Goal: Transaction & Acquisition: Purchase product/service

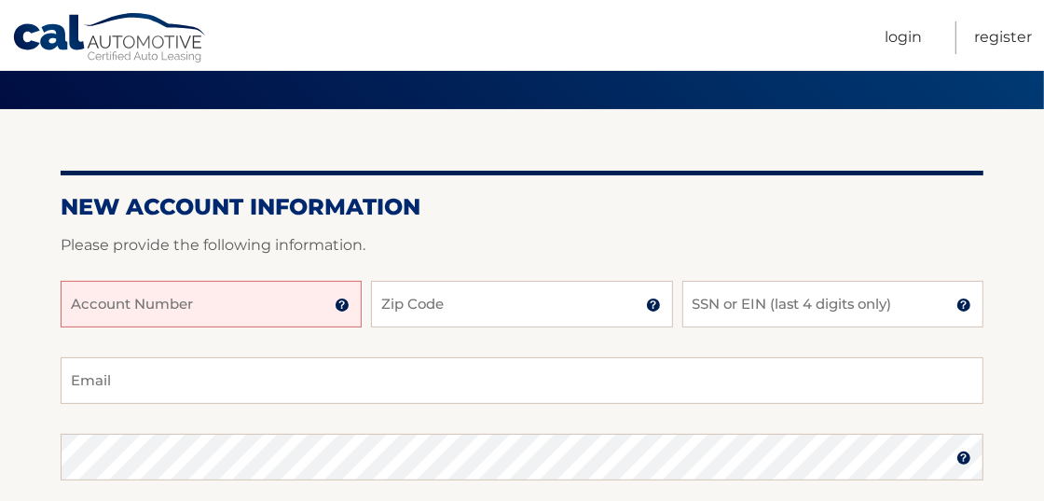
scroll to position [124, 0]
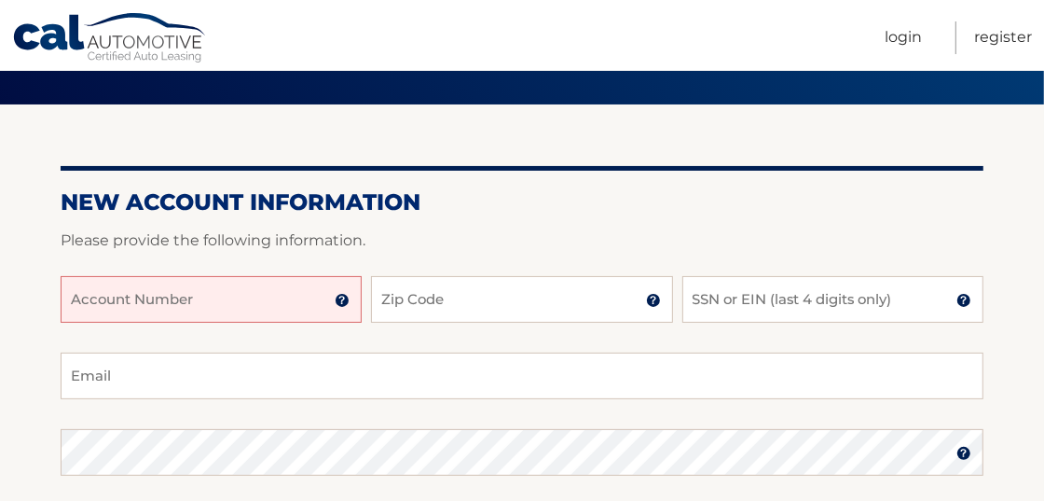
click at [297, 303] on input "Account Number" at bounding box center [211, 299] width 301 height 47
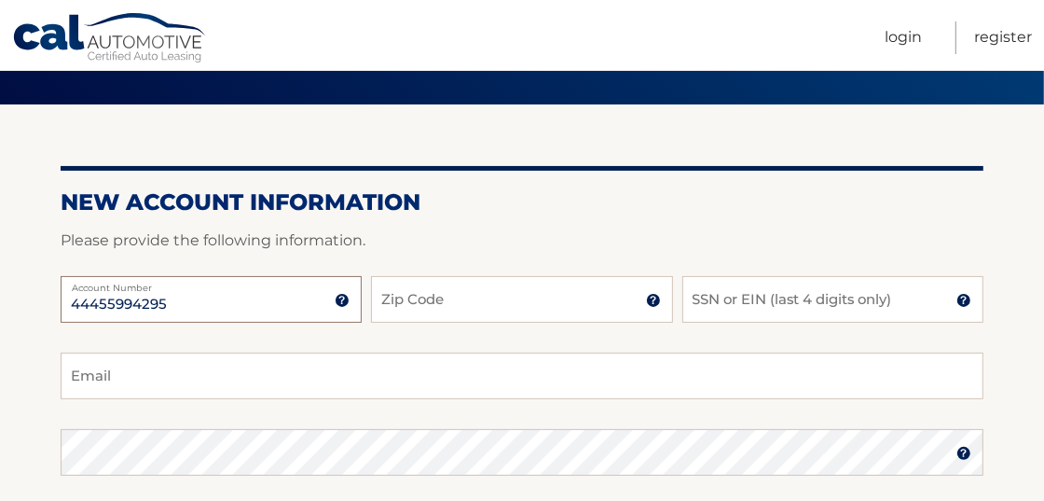
type input "44455994295"
click at [436, 296] on input "Zip Code" at bounding box center [521, 299] width 301 height 47
type input "10576"
click at [753, 300] on input "SSN or EIN (last 4 digits only)" at bounding box center [833, 299] width 301 height 47
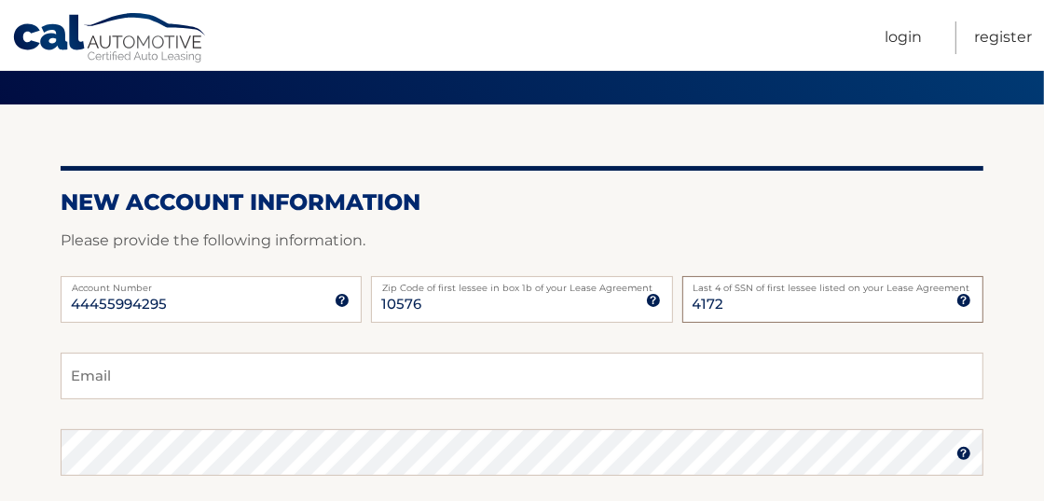
type input "4172"
click at [698, 384] on input "Email" at bounding box center [522, 375] width 923 height 47
type input ";"
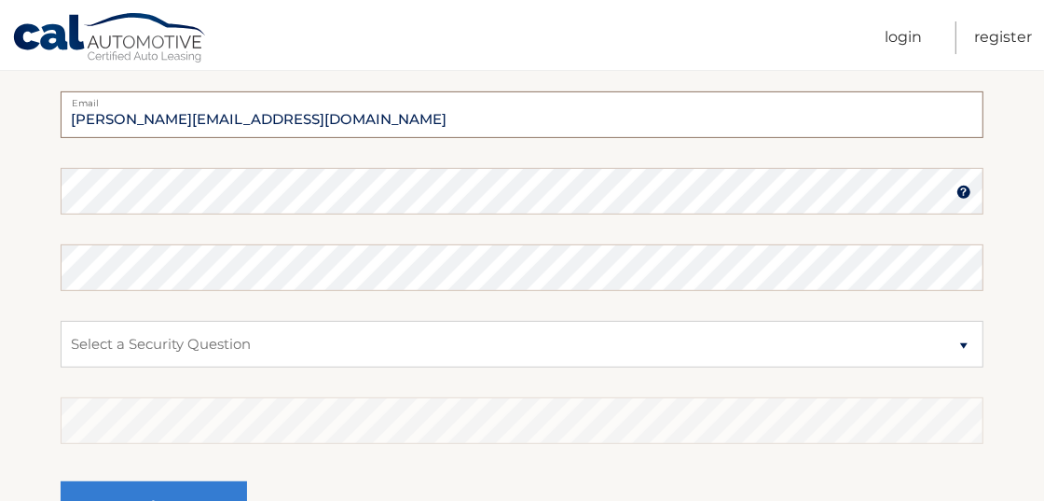
scroll to position [388, 0]
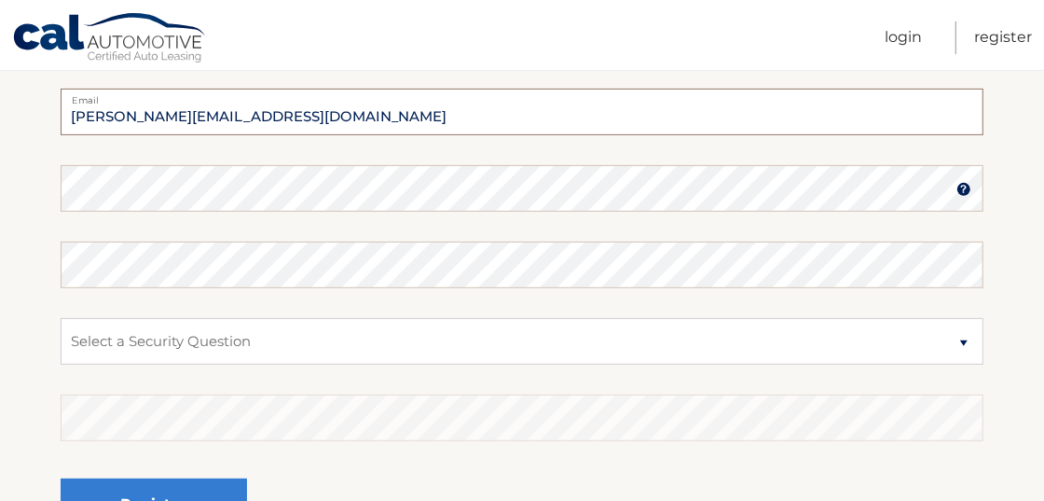
type input "laurie.resources@hotmail.com"
click at [273, 338] on select "Select a Security Question What was the name of your elementary school? What is…" at bounding box center [522, 341] width 923 height 47
select select "4"
click at [61, 318] on select "Select a Security Question What was the name of your elementary school? What is…" at bounding box center [522, 341] width 923 height 47
click at [350, 343] on select "Select a Security Question What was the name of your elementary school? What is…" at bounding box center [522, 341] width 923 height 47
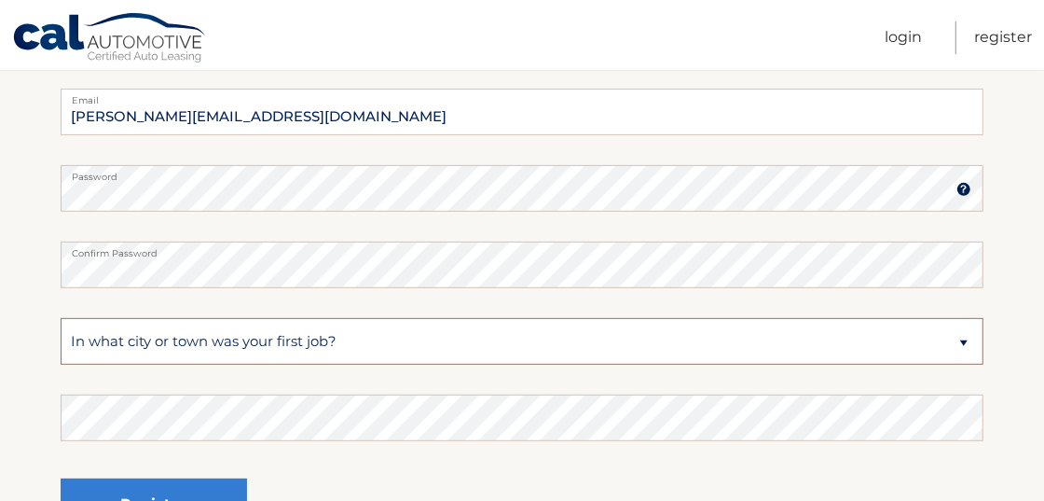
click at [350, 343] on select "Select a Security Question What was the name of your elementary school? What is…" at bounding box center [522, 341] width 923 height 47
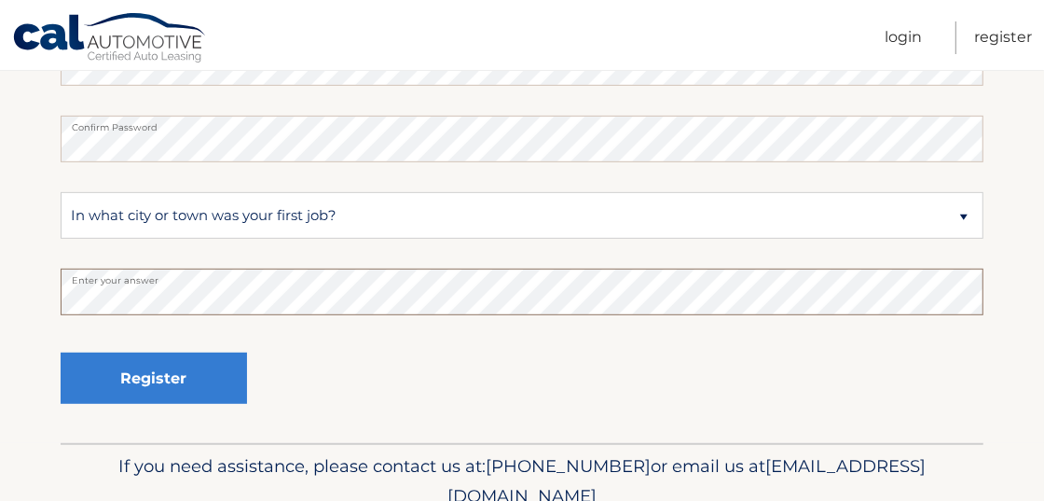
scroll to position [543, 0]
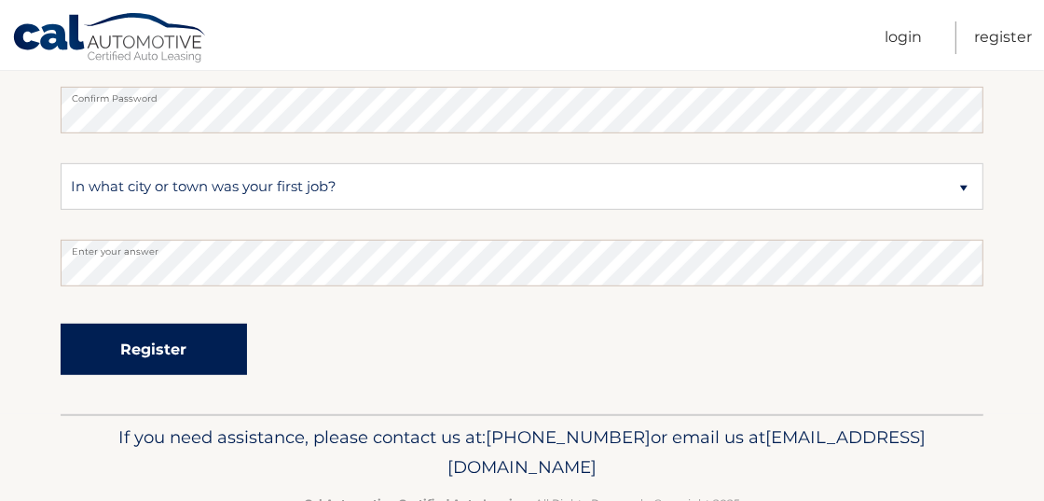
click at [178, 340] on button "Register" at bounding box center [154, 349] width 186 height 51
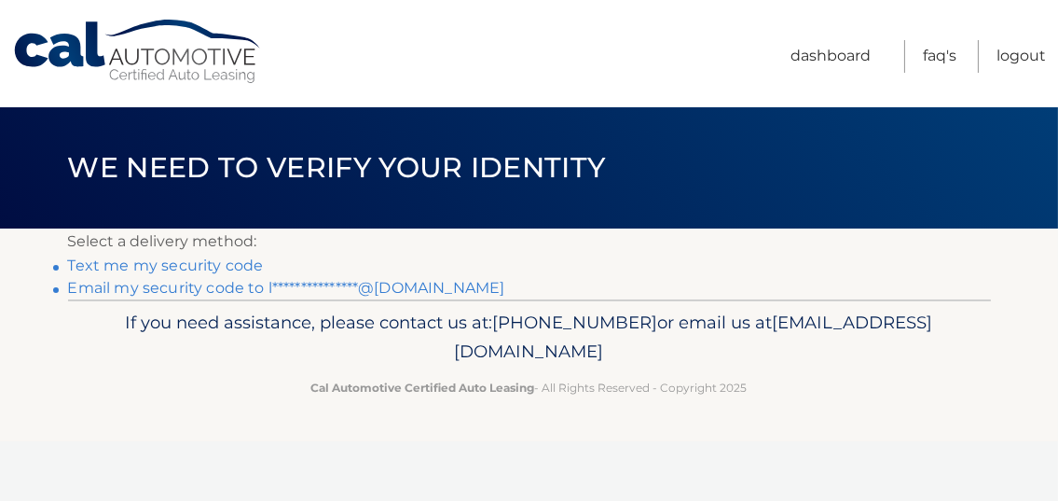
click at [95, 283] on link "**********" at bounding box center [286, 288] width 437 height 18
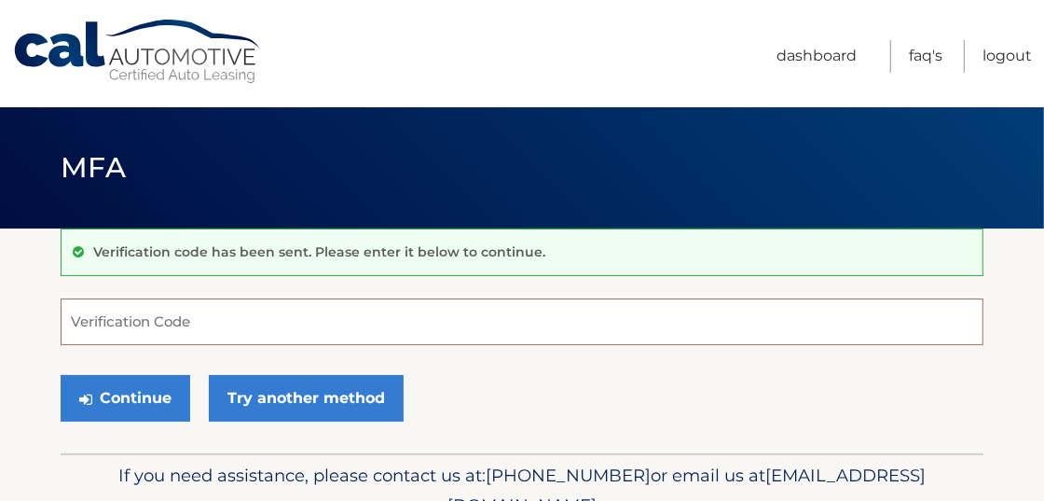
click at [208, 326] on input "Verification Code" at bounding box center [522, 321] width 923 height 47
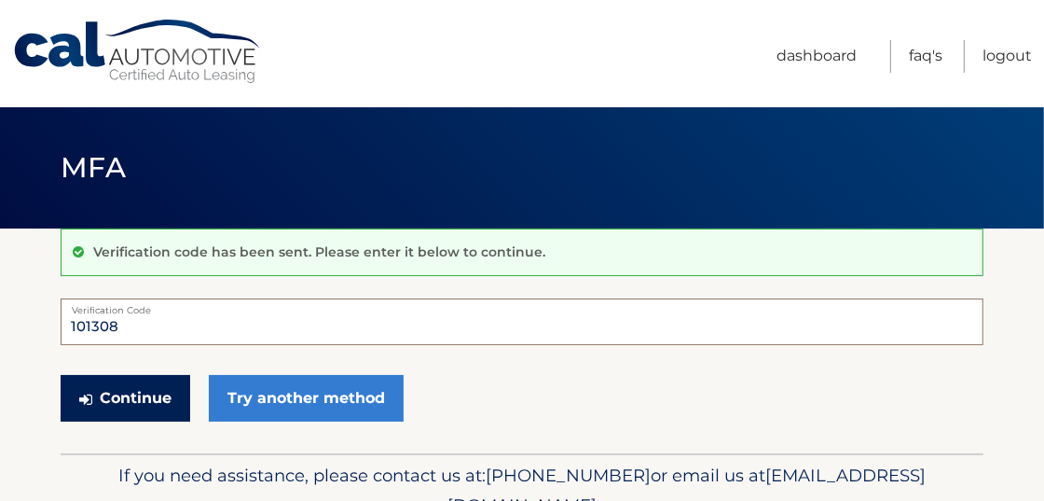
type input "101308"
click at [167, 398] on button "Continue" at bounding box center [126, 398] width 130 height 47
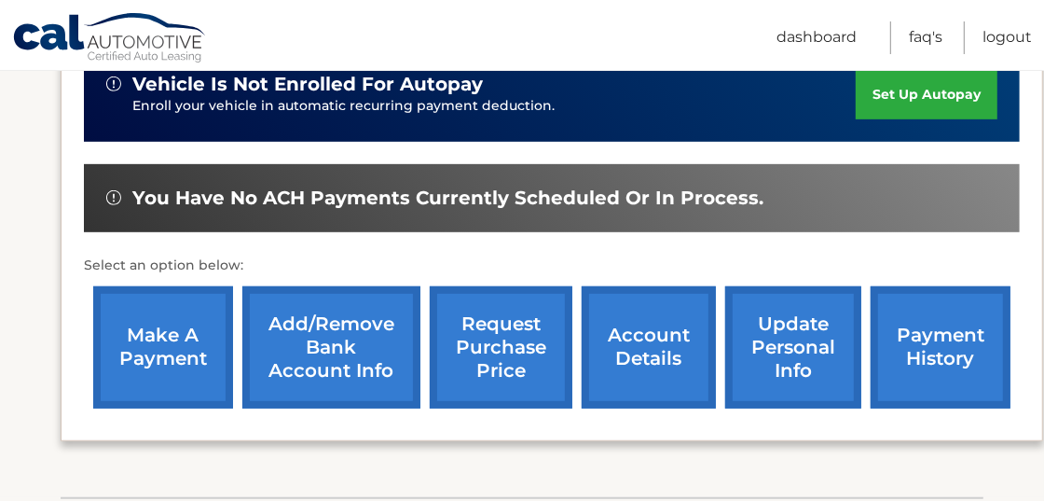
scroll to position [573, 0]
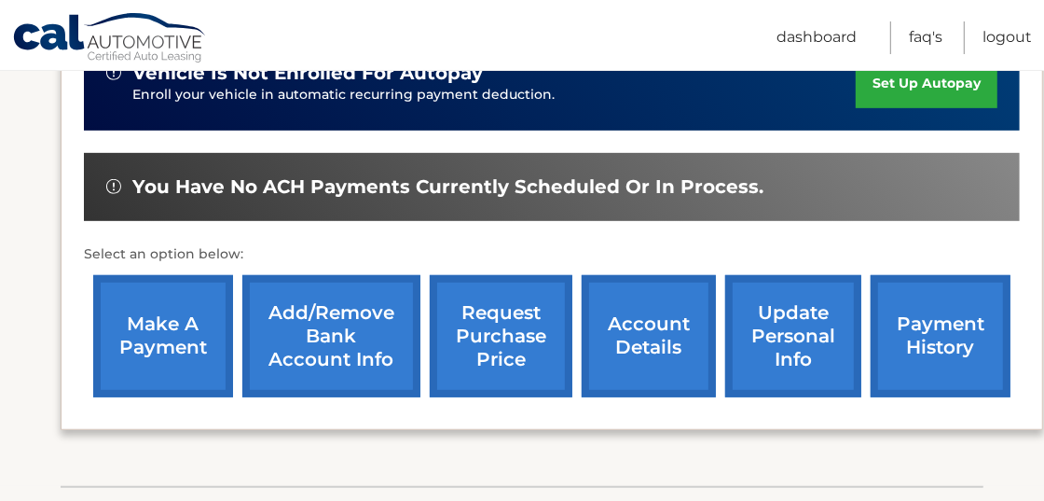
click at [198, 355] on link "make a payment" at bounding box center [163, 336] width 140 height 122
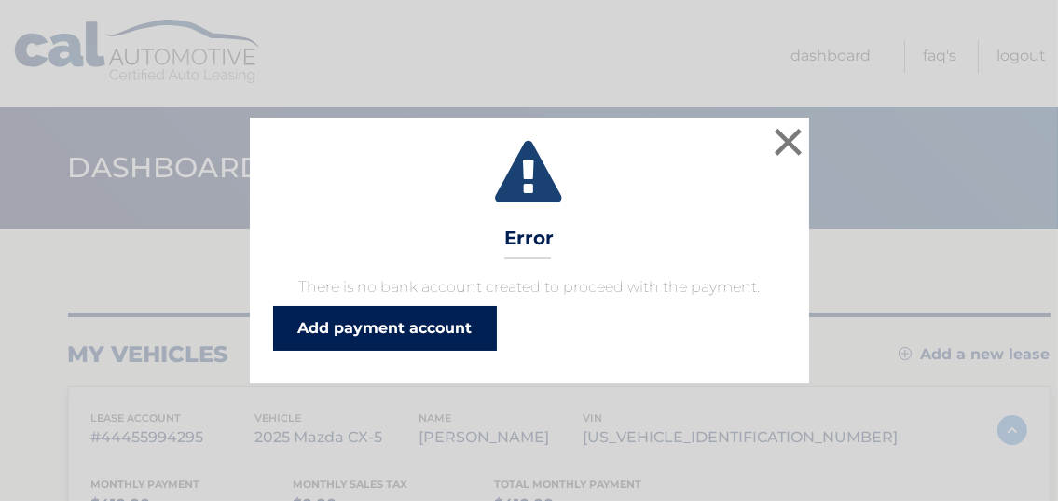
click at [459, 324] on link "Add payment account" at bounding box center [385, 328] width 224 height 45
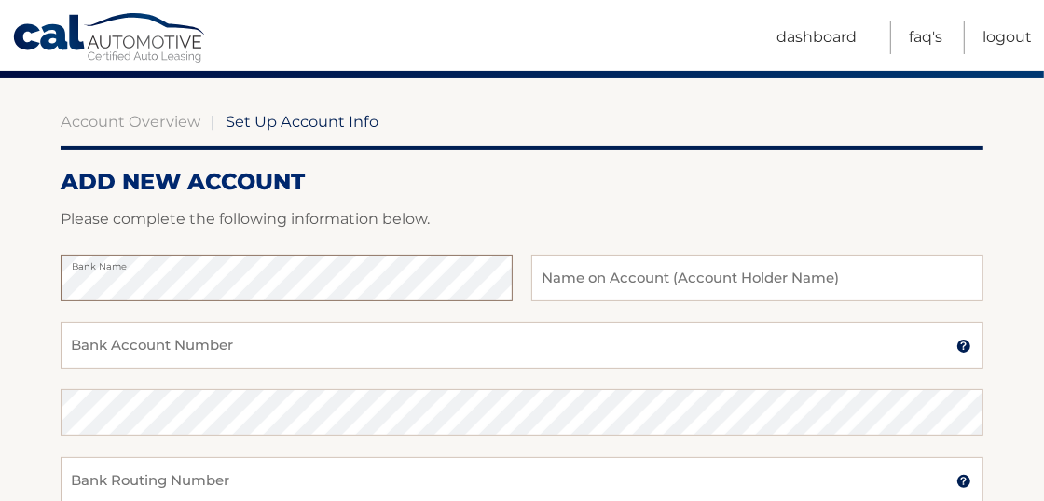
scroll to position [159, 0]
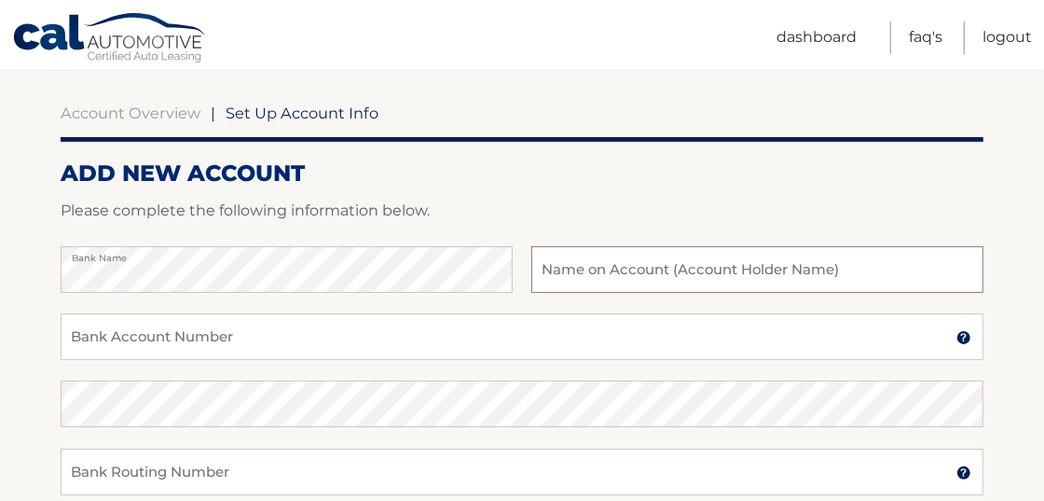
click at [808, 275] on input "text" at bounding box center [758, 269] width 452 height 47
type input "L"
type input "Hospitality Resource Associates Inc"
click at [586, 346] on input "Bank Account Number" at bounding box center [522, 336] width 923 height 47
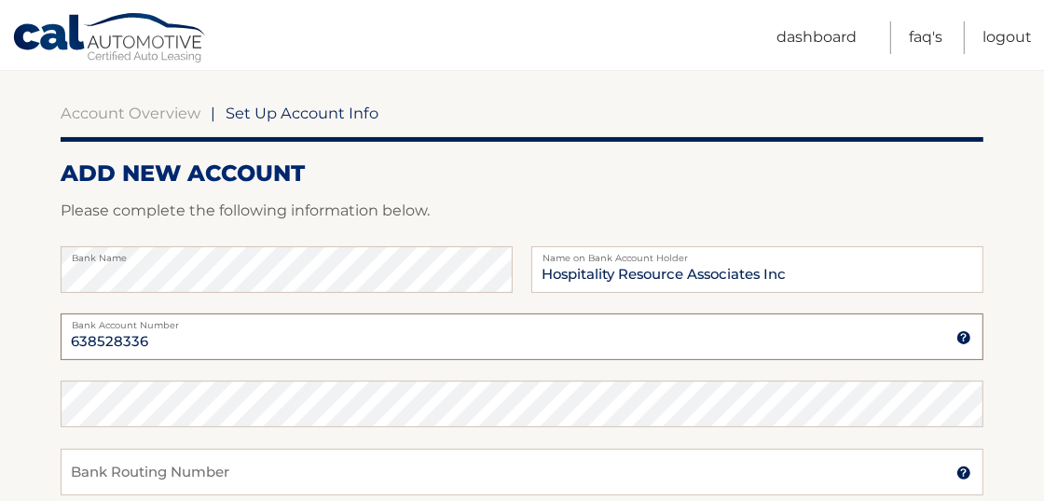
type input "638528336"
click at [386, 471] on input "Bank Routing Number" at bounding box center [522, 472] width 923 height 47
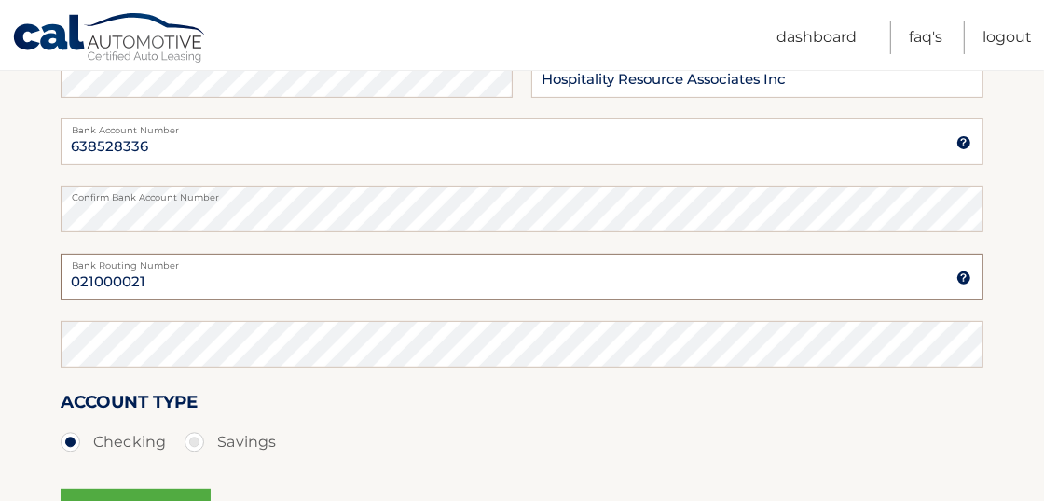
scroll to position [359, 0]
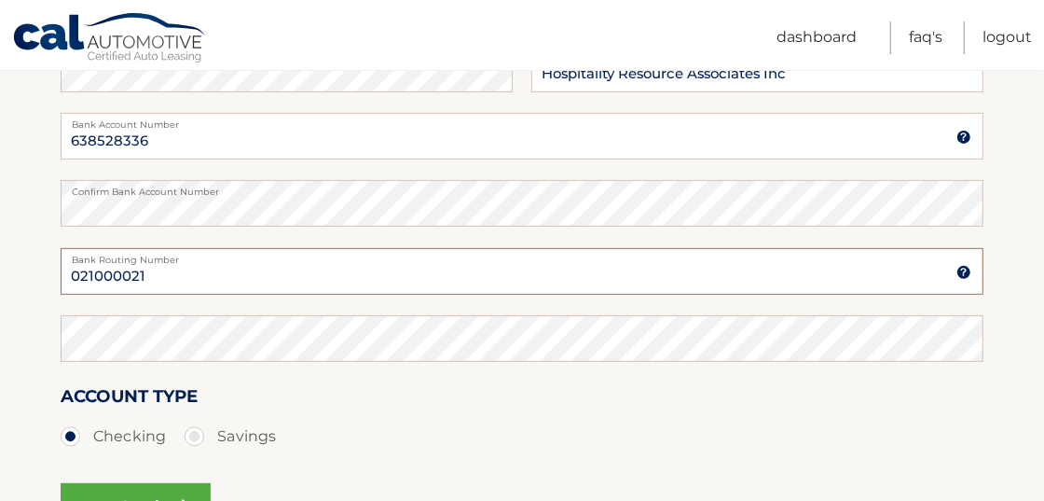
type input "021000021"
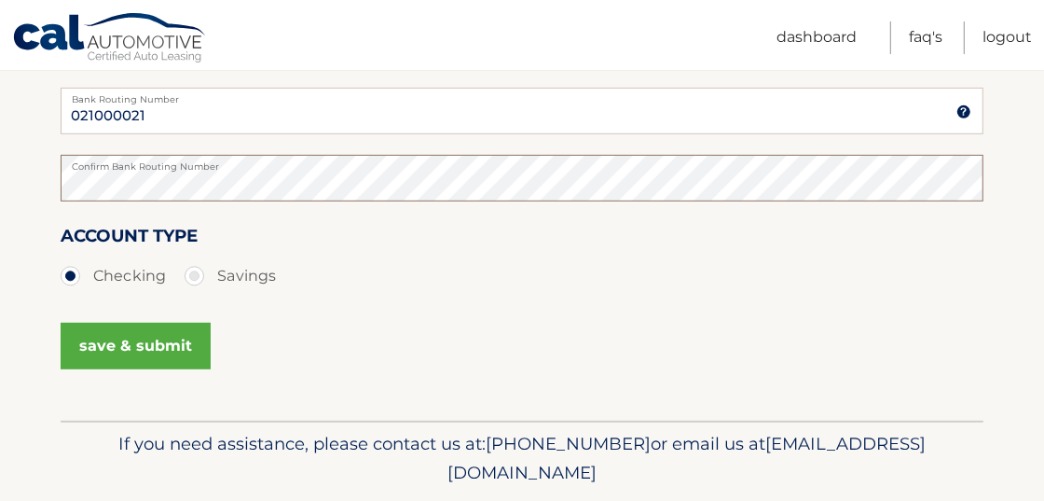
scroll to position [533, 0]
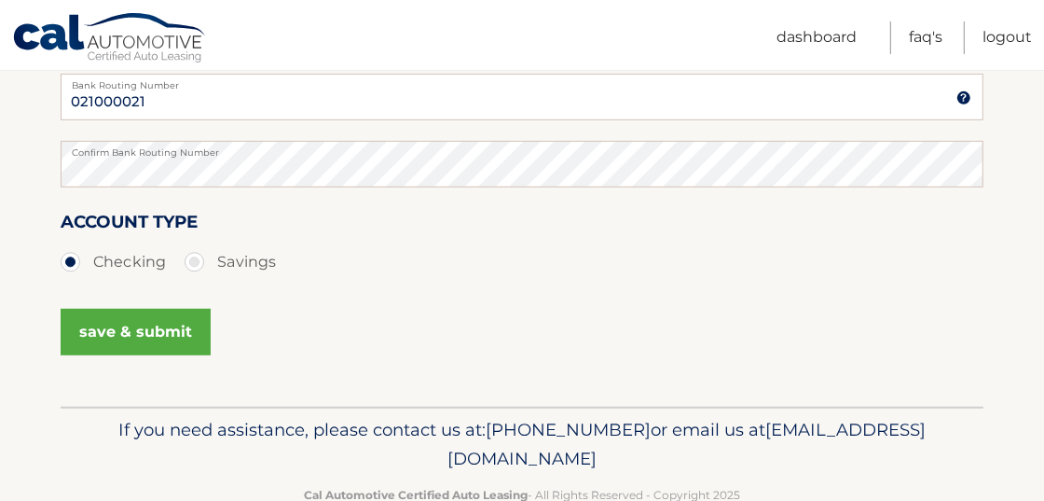
click at [173, 334] on button "save & submit" at bounding box center [136, 332] width 150 height 47
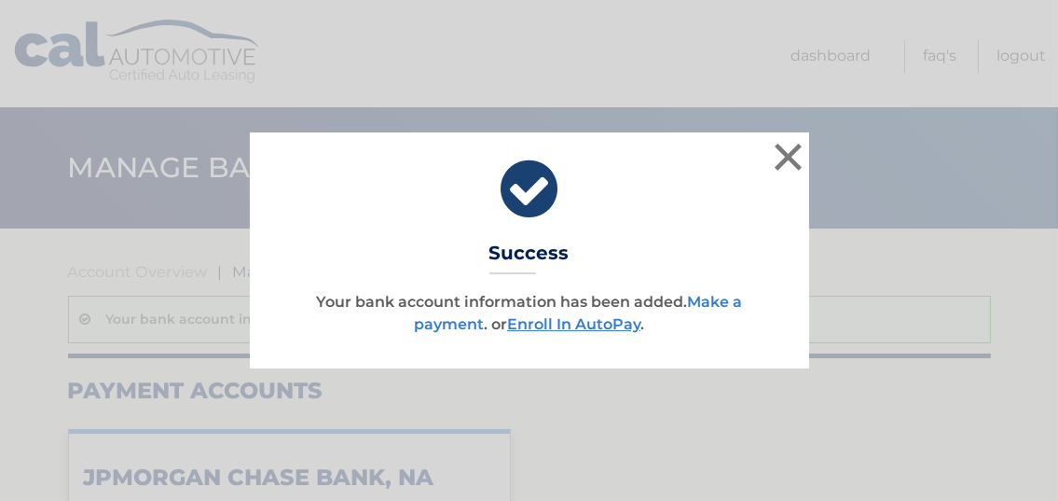
click at [710, 304] on link "Make a payment" at bounding box center [578, 313] width 328 height 40
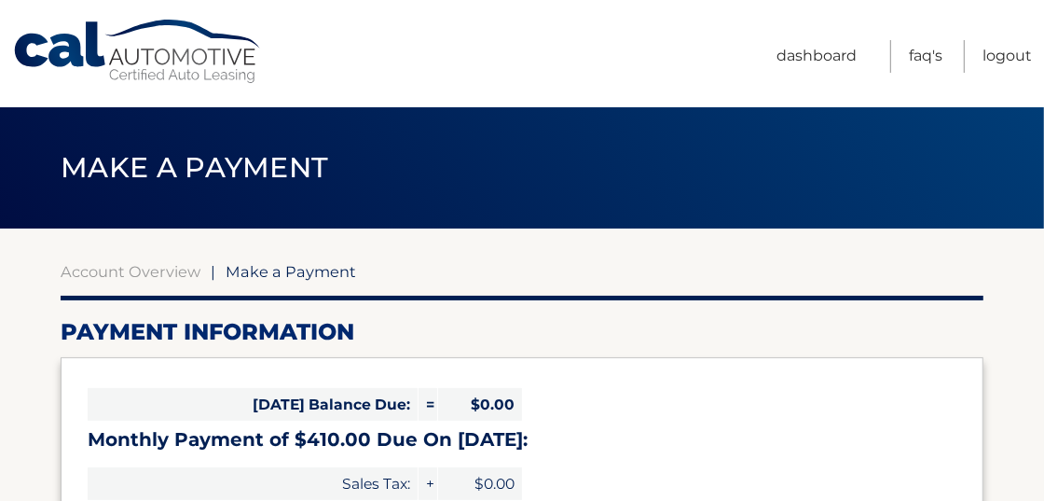
select select "NjkzNDRmYmItY2YzZC00MDc3LThjNjEtNzNlNmQzM2NlYzFl"
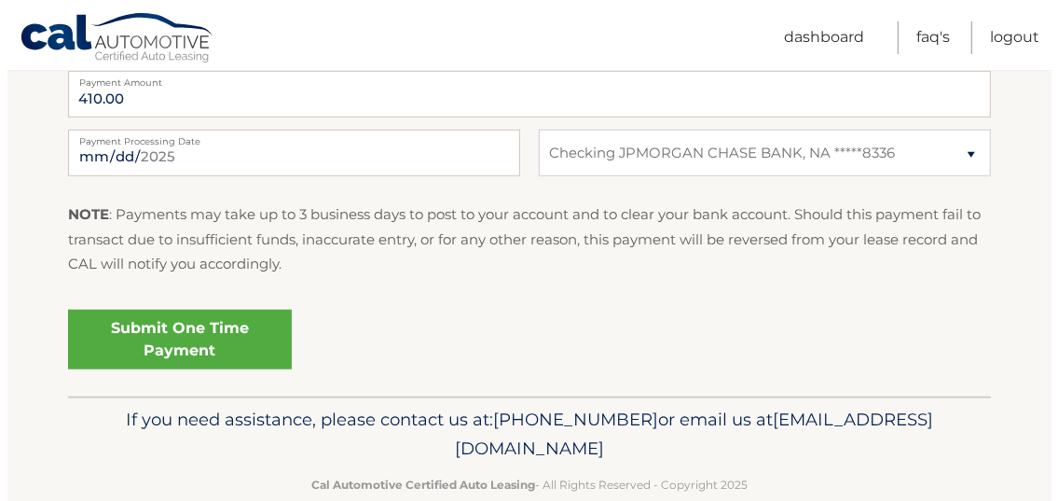
scroll to position [796, 0]
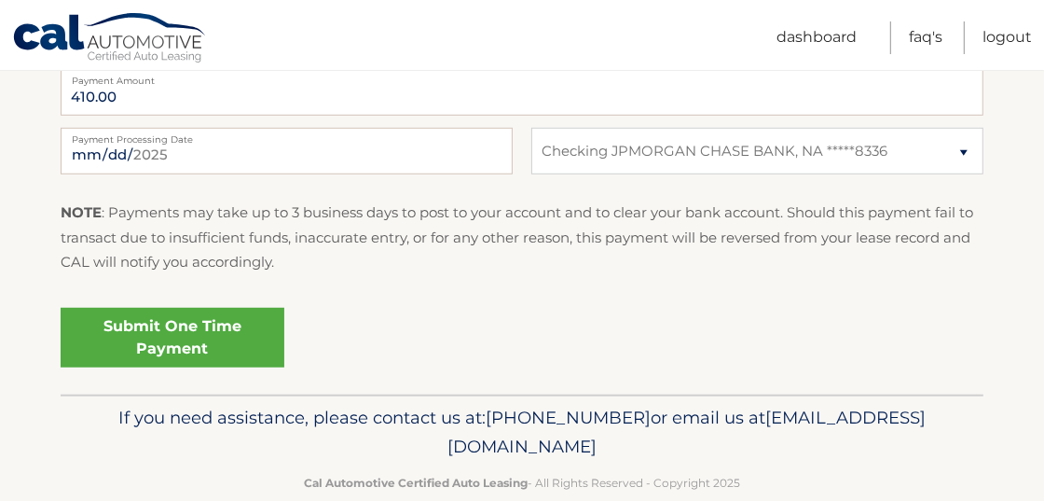
click at [190, 351] on link "Submit One Time Payment" at bounding box center [173, 338] width 224 height 60
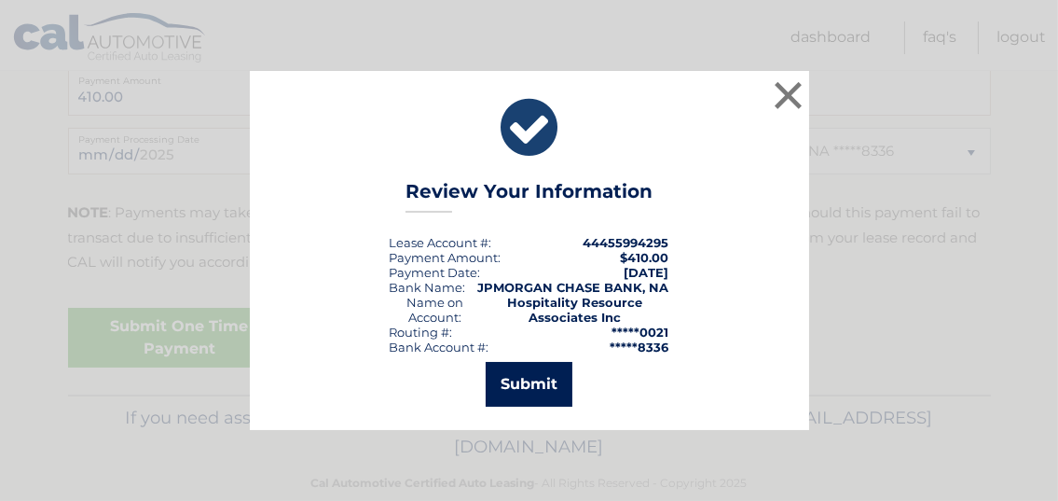
click at [533, 379] on button "Submit" at bounding box center [529, 384] width 87 height 45
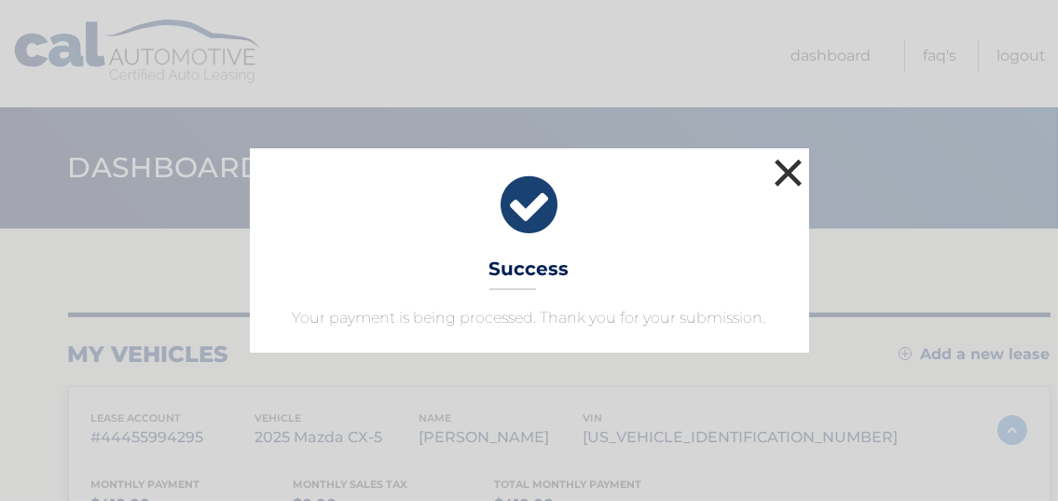
click at [781, 169] on button "×" at bounding box center [788, 172] width 37 height 37
